Goal: Task Accomplishment & Management: Use online tool/utility

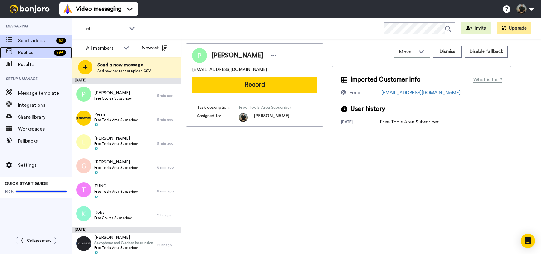
click at [38, 57] on div "Replies 99 +" at bounding box center [36, 53] width 72 height 12
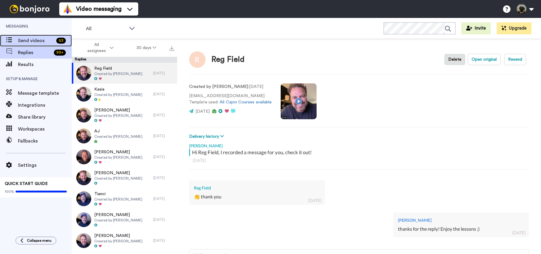
click at [42, 39] on span "Send videos" at bounding box center [36, 40] width 36 height 7
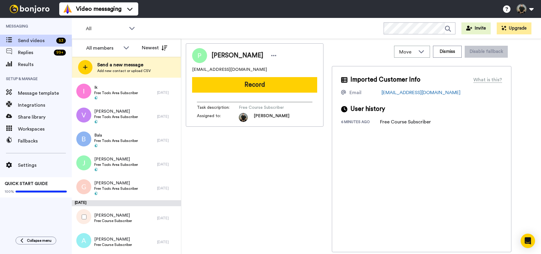
scroll to position [1139, 0]
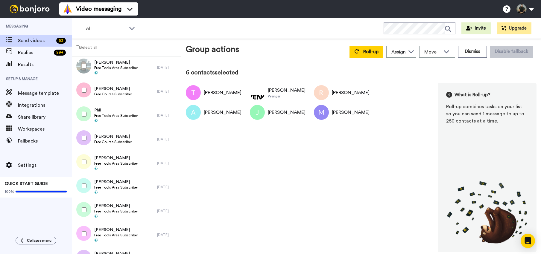
scroll to position [1118, 0]
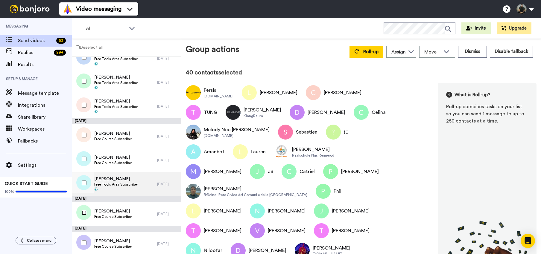
scroll to position [1118, 0]
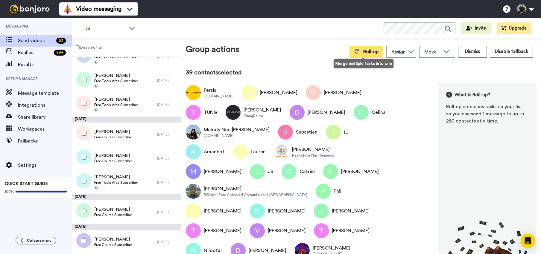
click at [364, 52] on span "Roll-up" at bounding box center [370, 51] width 15 height 5
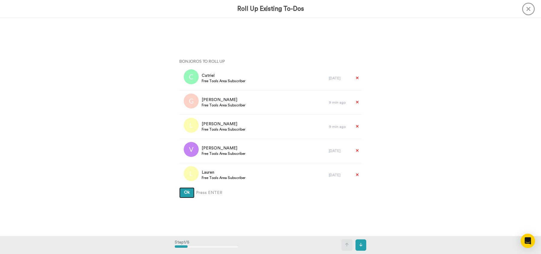
click at [186, 193] on span "Ok" at bounding box center [187, 192] width 6 height 4
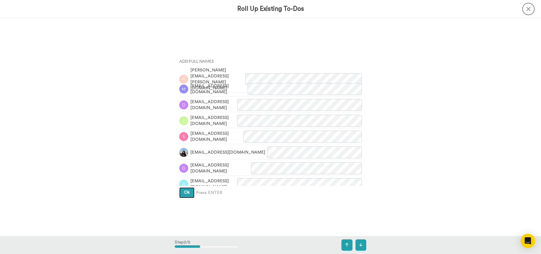
click at [186, 192] on span "Ok" at bounding box center [187, 192] width 6 height 4
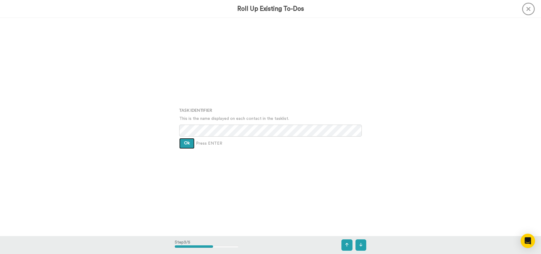
click at [186, 145] on span "Ok" at bounding box center [187, 143] width 6 height 4
click at [186, 139] on span "Ok" at bounding box center [187, 138] width 6 height 4
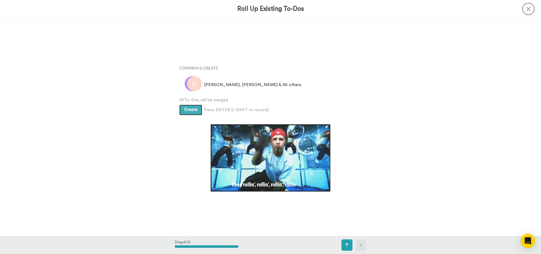
scroll to position [873, 0]
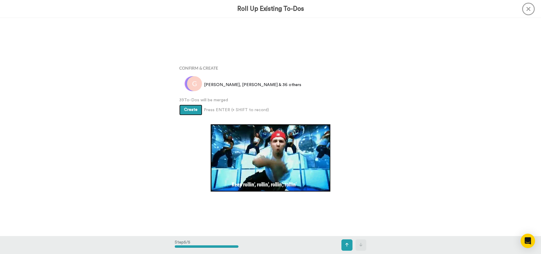
click at [188, 111] on span "Create" at bounding box center [190, 110] width 13 height 4
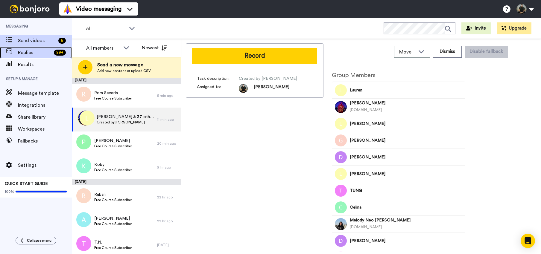
click at [48, 55] on span "Replies" at bounding box center [34, 52] width 33 height 7
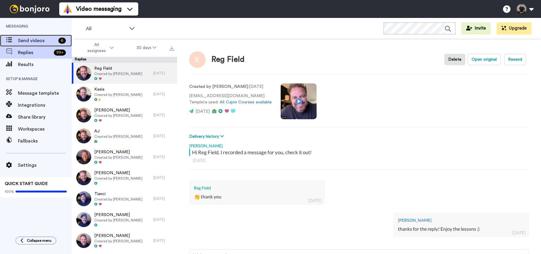
click at [39, 40] on span "Send videos" at bounding box center [37, 40] width 38 height 7
